Goal: Information Seeking & Learning: Learn about a topic

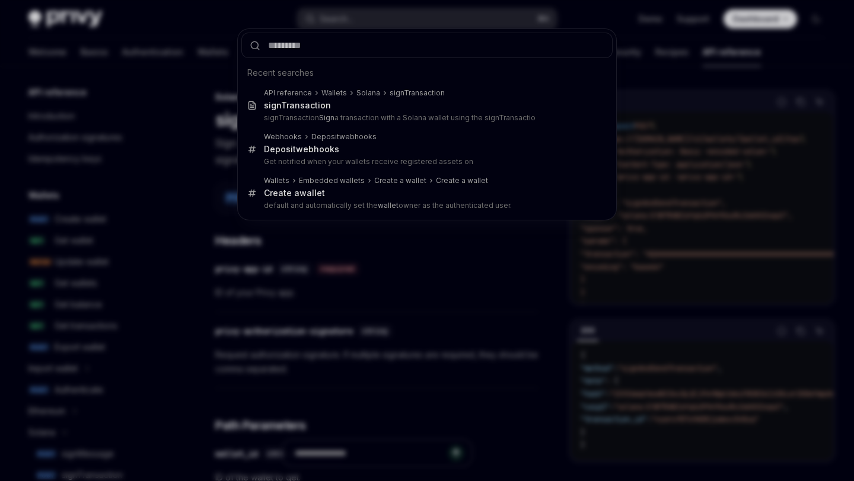
click at [411, 18] on div "Recent searches API reference Wallets Solana signTransaction sign Transaction s…" at bounding box center [427, 240] width 854 height 481
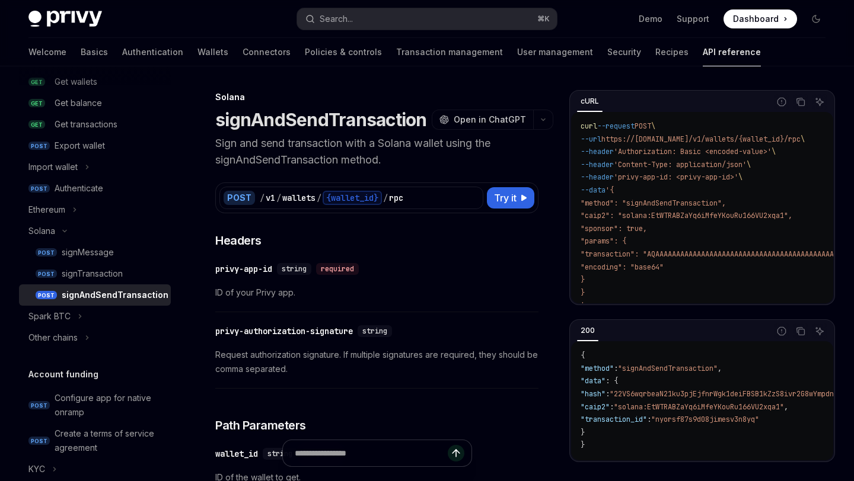
click at [411, 18] on button "Search... ⌘ K" at bounding box center [426, 18] width 259 height 21
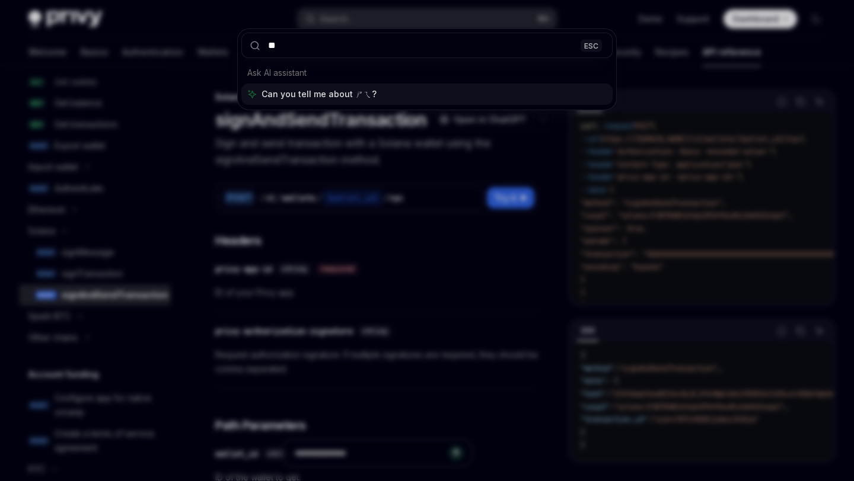
type input "*"
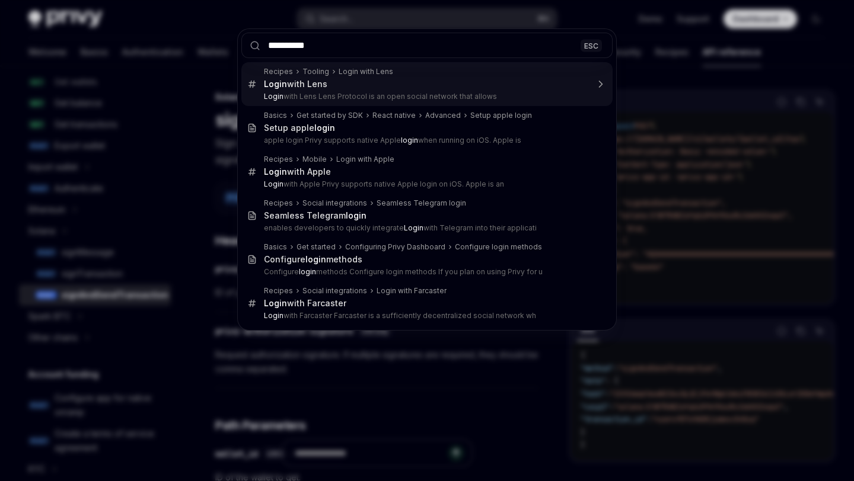
type input "**********"
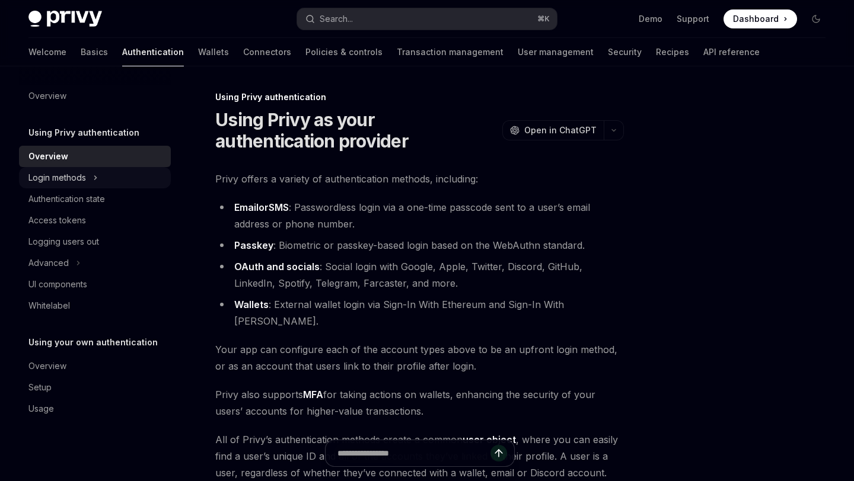
click at [81, 182] on div "Login methods" at bounding box center [56, 178] width 57 height 14
type textarea "*"
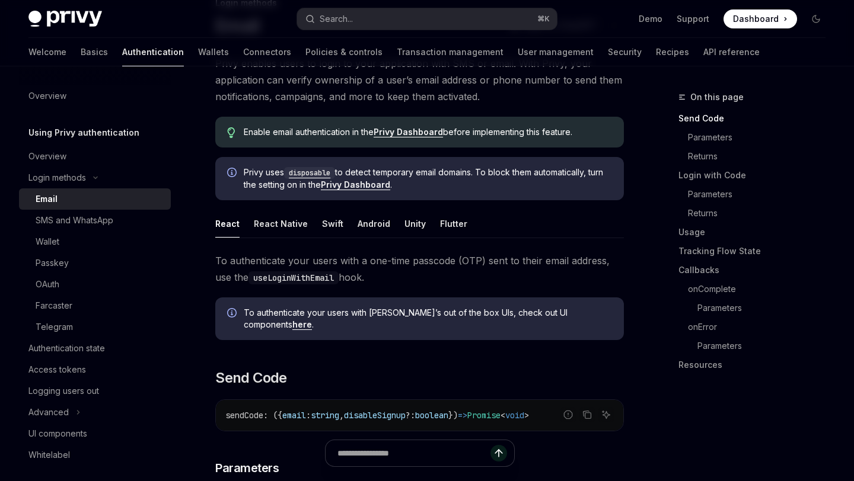
scroll to position [95, 0]
click at [403, 23] on button "Search... ⌘ K" at bounding box center [426, 18] width 259 height 21
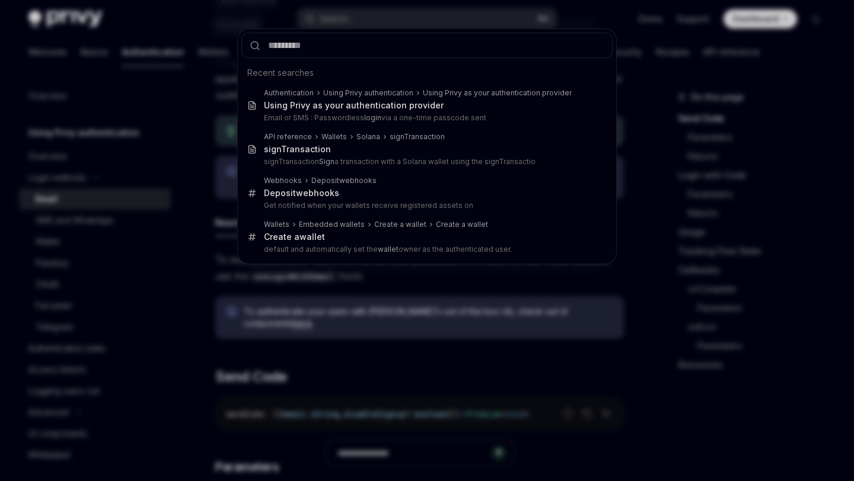
type input "*"
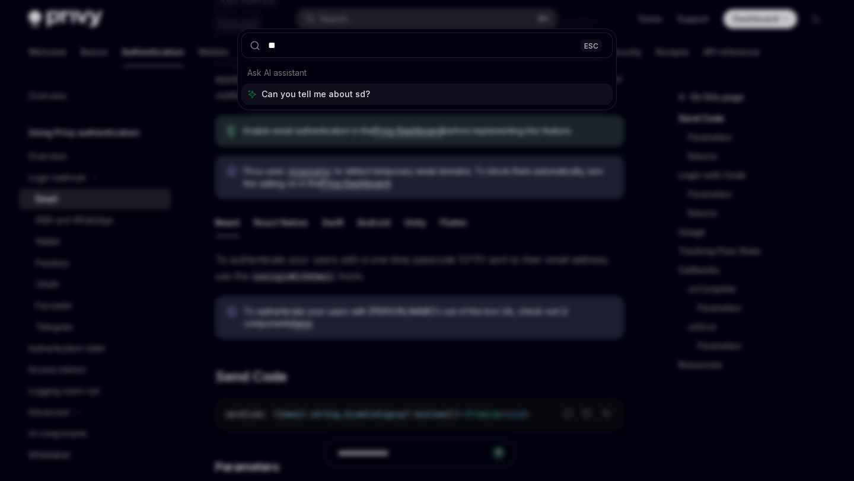
type input "***"
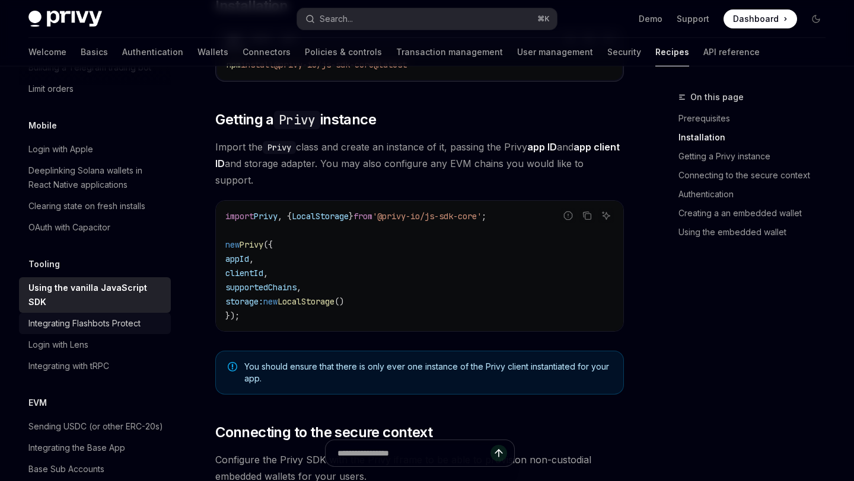
scroll to position [1555, 0]
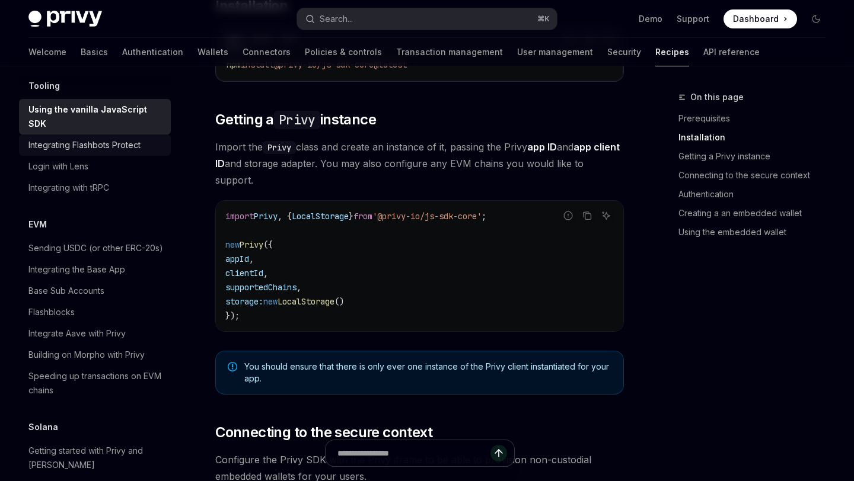
click at [133, 138] on div "Integrating Flashbots Protect" at bounding box center [84, 145] width 112 height 14
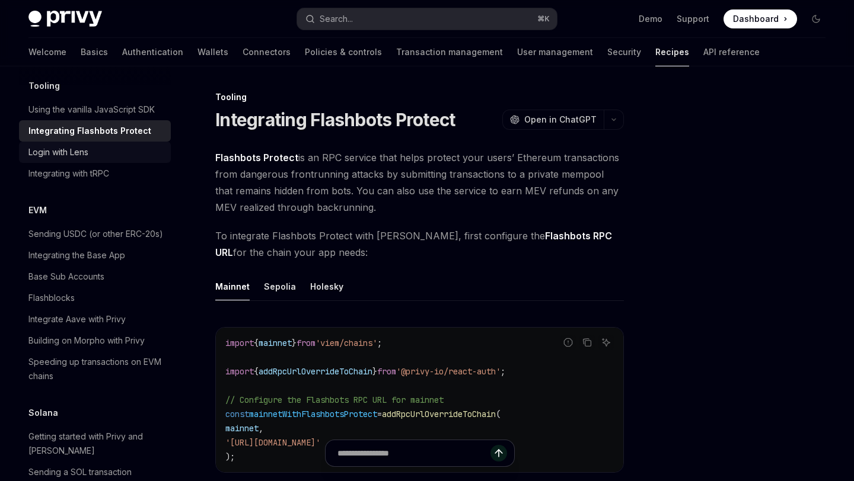
click at [103, 145] on div "Login with Lens" at bounding box center [95, 152] width 135 height 14
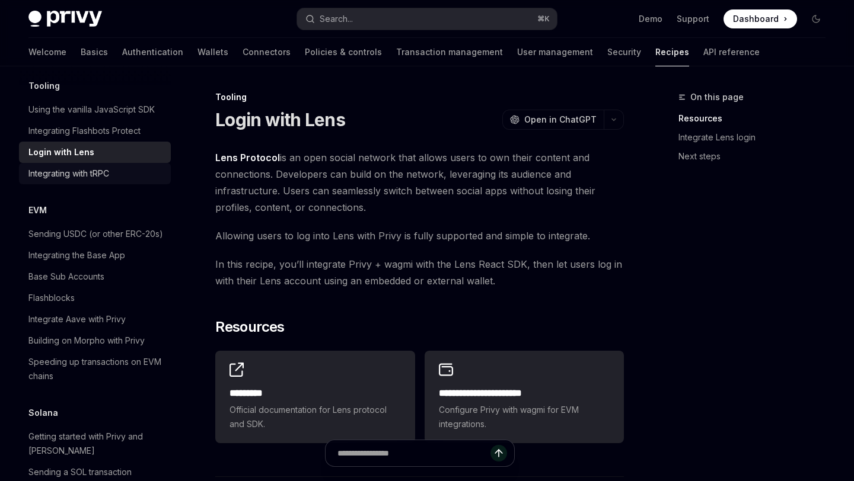
click at [106, 167] on div "Integrating with tRPC" at bounding box center [68, 174] width 81 height 14
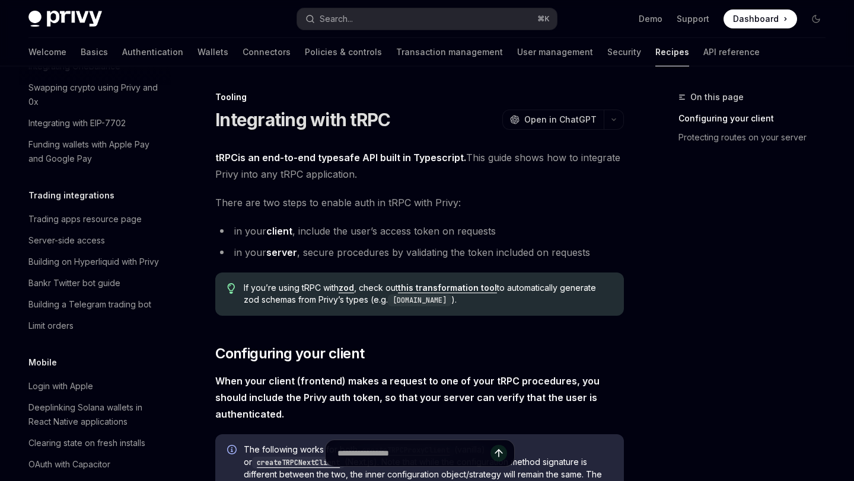
scroll to position [1111, 0]
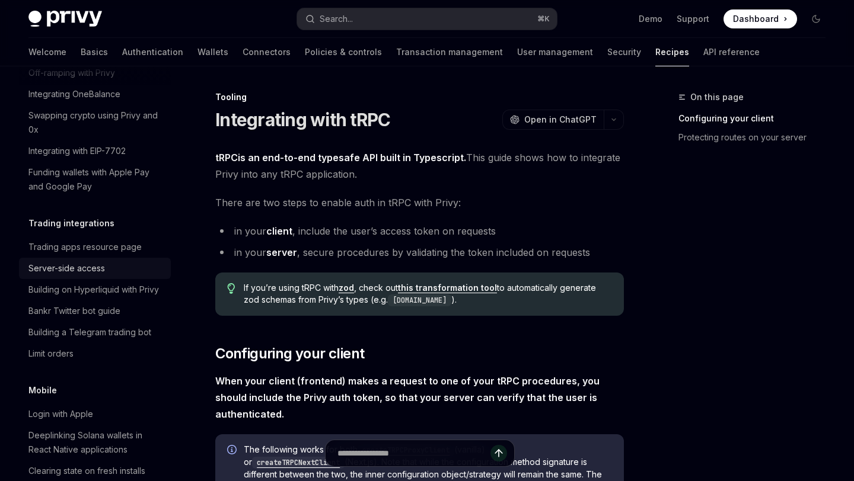
click at [126, 261] on div "Server-side access" at bounding box center [95, 268] width 135 height 14
type textarea "*"
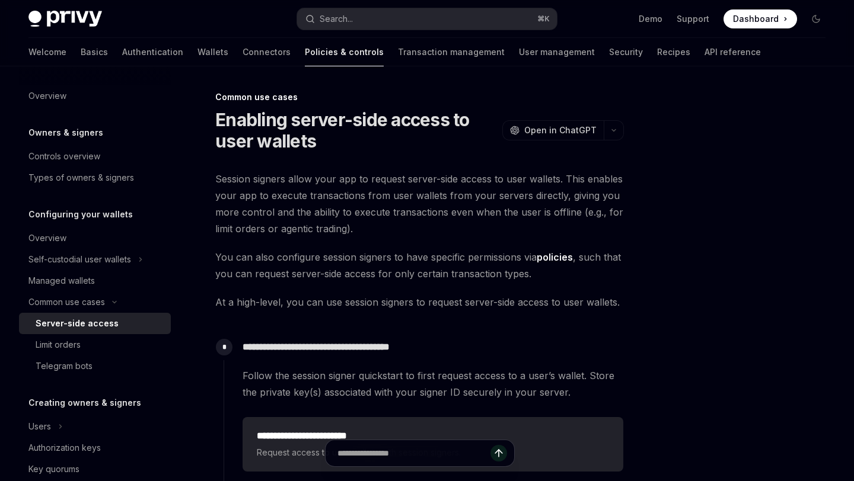
click at [401, 30] on div "Privy Docs home page Search... ⌘ K Demo Support Dashboard Dashboard Search..." at bounding box center [426, 19] width 797 height 38
click at [400, 25] on button "Search... ⌘ K" at bounding box center [426, 18] width 259 height 21
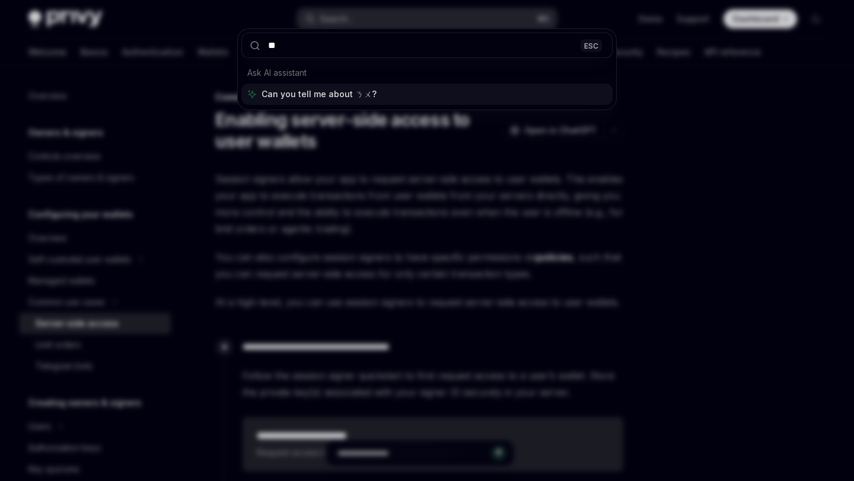
type input "*"
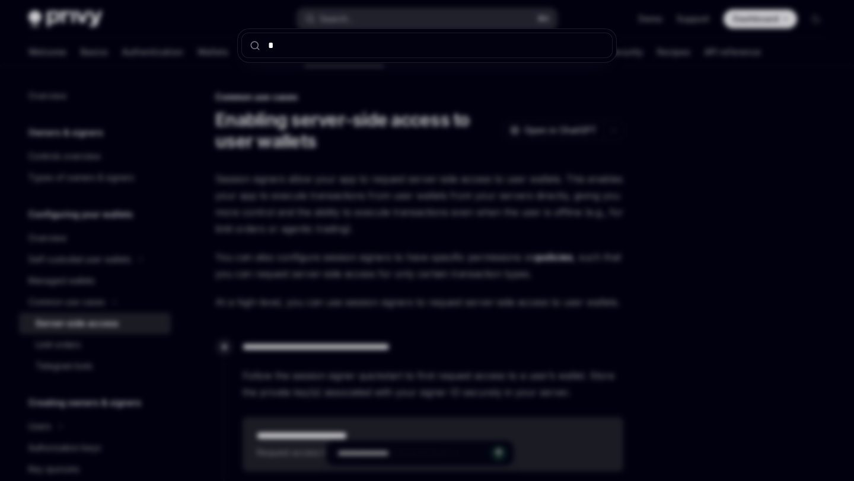
type input "**"
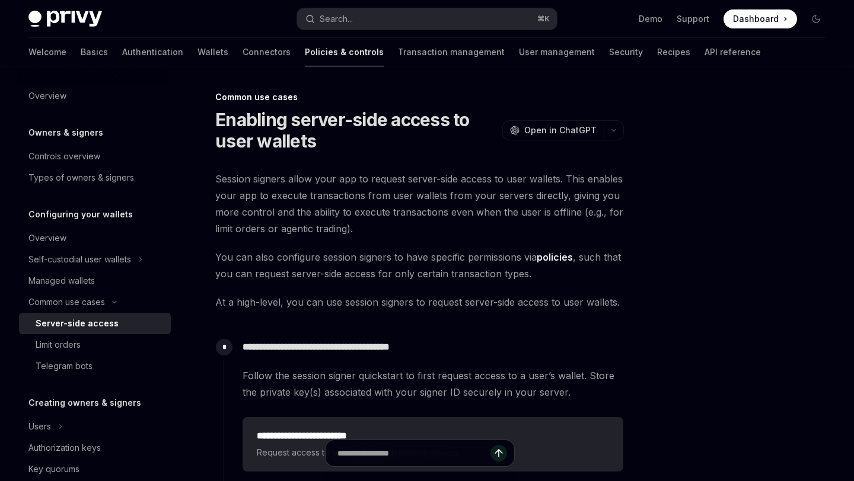
type textarea "*"
